Goal: Task Accomplishment & Management: Use online tool/utility

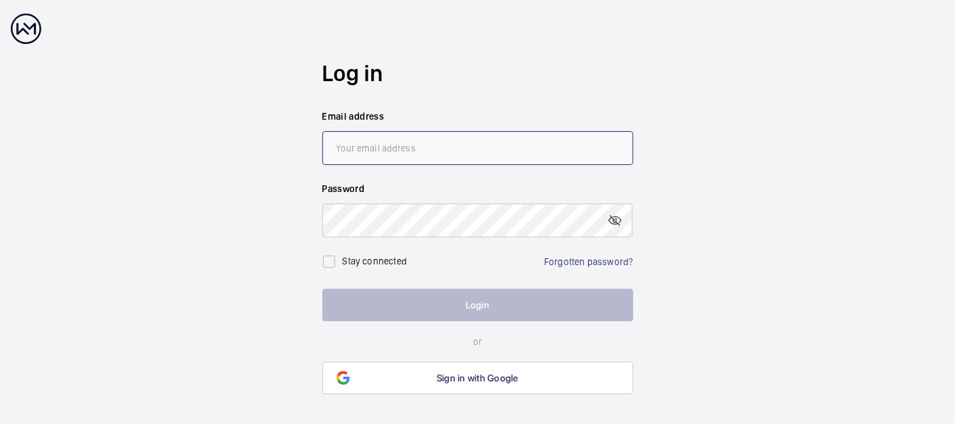
type input "[EMAIL_ADDRESS][DOMAIN_NAME]"
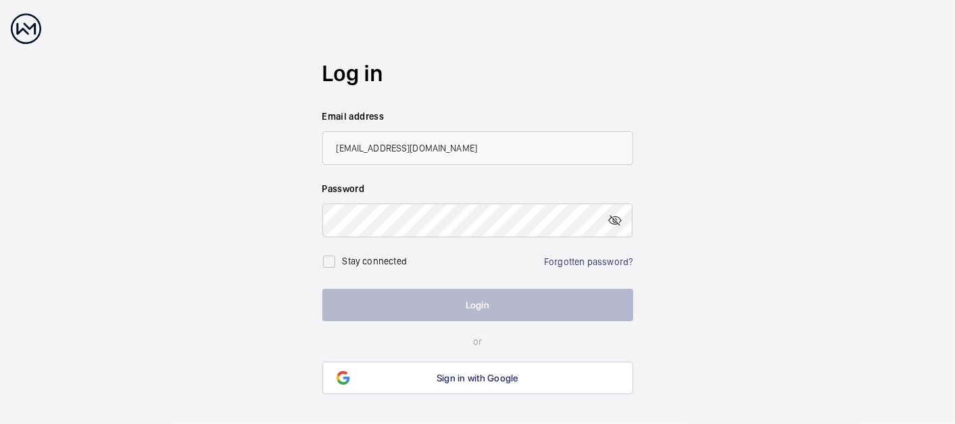
click at [449, 303] on button "Login" at bounding box center [477, 304] width 311 height 32
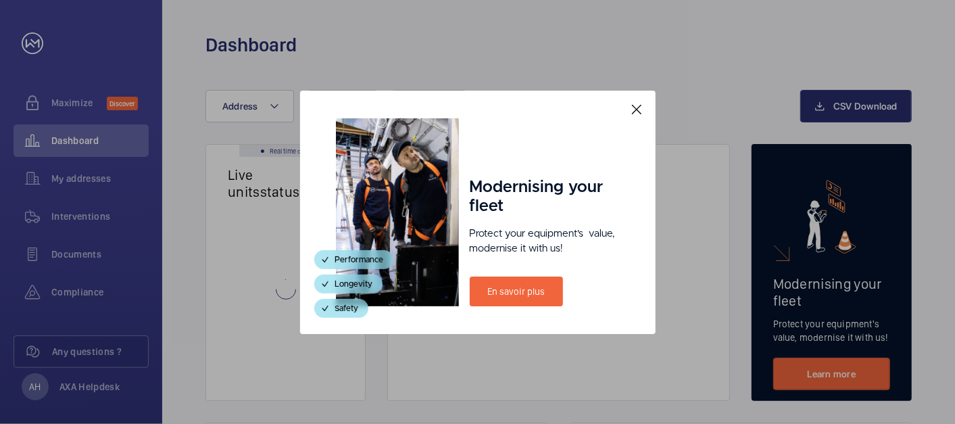
click at [484, 300] on div "Modernising your fleet Protect your equipment's  value, modernise it with us! E…" at bounding box center [477, 212] width 355 height 243
click at [637, 107] on mat-icon at bounding box center [636, 109] width 16 height 16
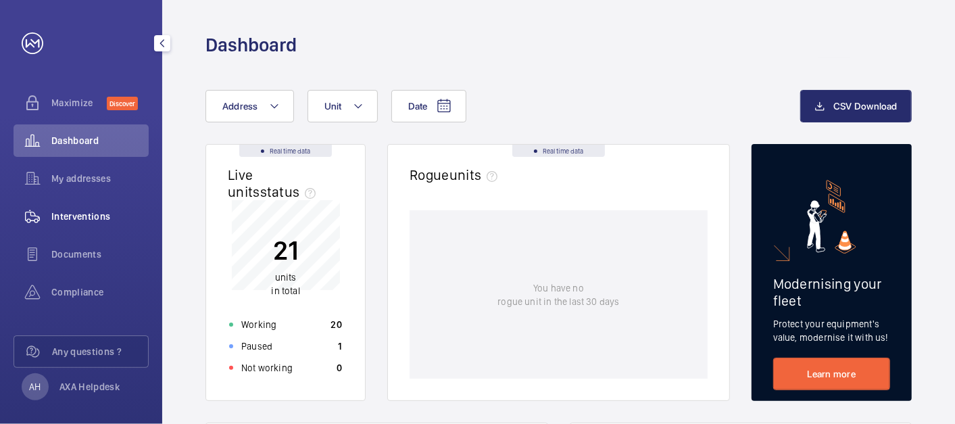
click at [86, 214] on span "Interventions" at bounding box center [99, 216] width 97 height 14
